Goal: Task Accomplishment & Management: Manage account settings

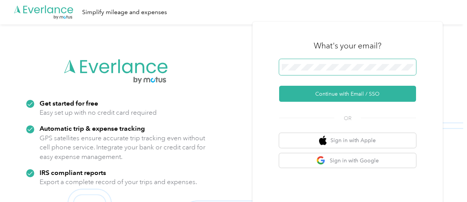
click at [321, 71] on span at bounding box center [347, 67] width 137 height 16
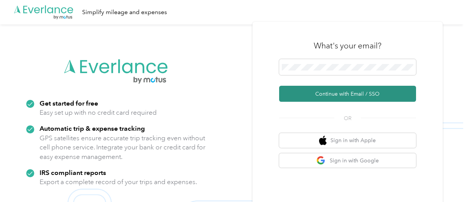
click at [352, 92] on button "Continue with Email / SSO" at bounding box center [347, 94] width 137 height 16
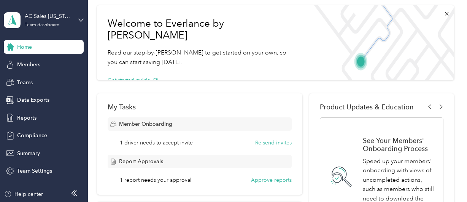
scroll to position [114, 0]
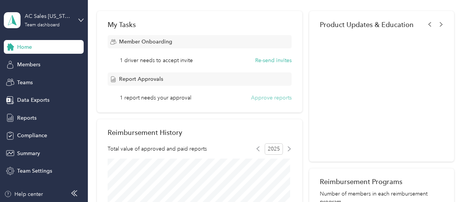
click at [280, 97] on button "Approve reports" at bounding box center [271, 98] width 41 height 8
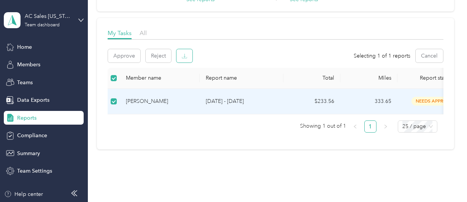
scroll to position [76, 0]
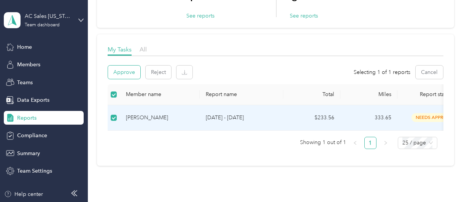
click at [121, 72] on button "Approve" at bounding box center [124, 71] width 32 height 13
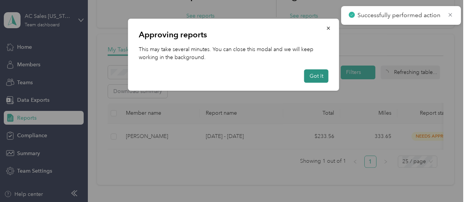
click at [322, 78] on button "Got it" at bounding box center [317, 75] width 24 height 13
